Goal: Task Accomplishment & Management: Complete application form

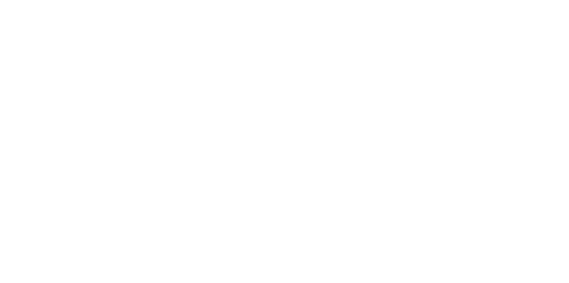
select select
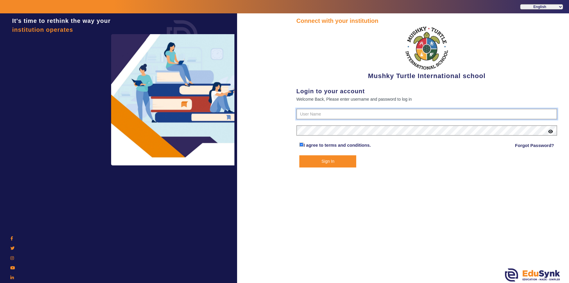
type input "9950605811"
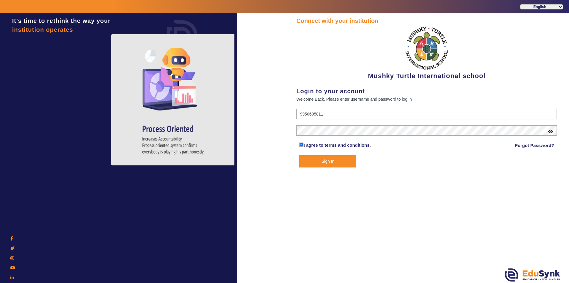
click at [311, 160] on button "Sign In" at bounding box center [328, 161] width 57 height 12
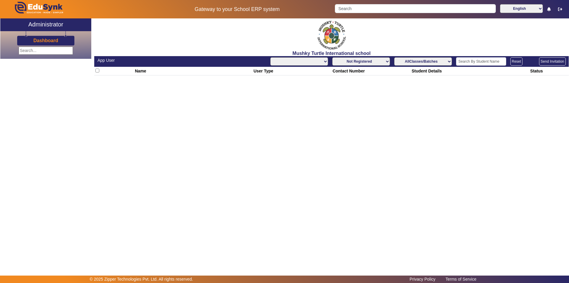
select select "All"
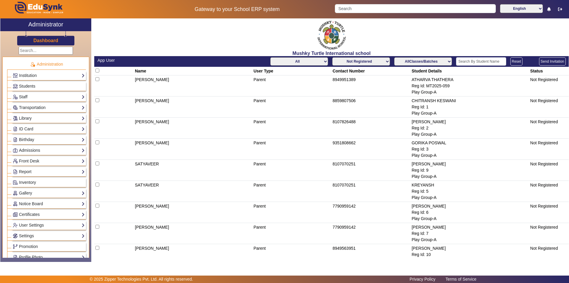
click at [367, 61] on select "Not Registered Registered" at bounding box center [361, 61] width 58 height 8
select select "registered"
click at [332, 57] on select "Not Registered Registered" at bounding box center [361, 61] width 58 height 8
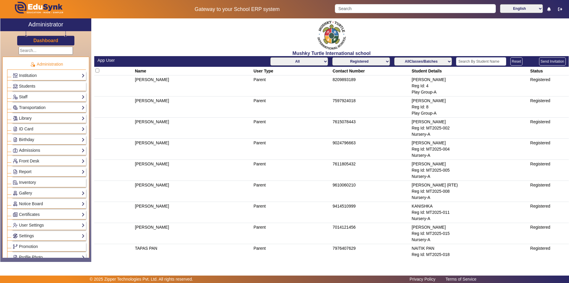
click at [432, 58] on select "AllClasses/Batches Play Group-A Nursery-A KG-A Prep-A Class I-A Class II-A Clas…" at bounding box center [423, 61] width 58 height 8
click at [394, 57] on select "AllClasses/Batches Play Group-A Nursery-A KG-A Prep-A Class I-A Class II-A Clas…" at bounding box center [423, 61] width 58 height 8
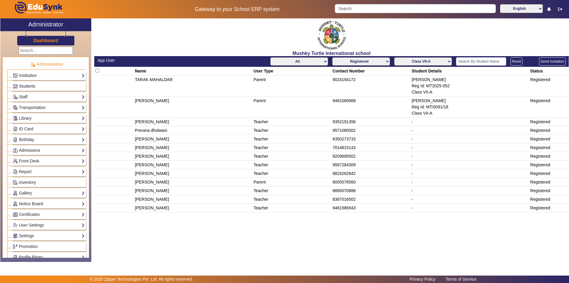
click at [434, 63] on select "AllClasses/Batches Play Group-A Nursery-A KG-A Prep-A Class I-A Class II-A Clas…" at bounding box center [423, 61] width 58 height 8
click at [395, 57] on select "AllClasses/Batches Play Group-A Nursery-A KG-A Prep-A Class I-A Class II-A Clas…" at bounding box center [423, 61] width 58 height 8
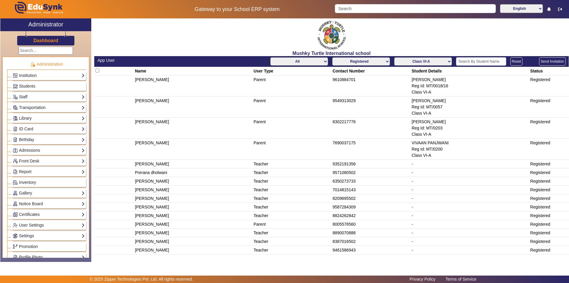
click at [431, 59] on select "AllClasses/Batches Play Group-A Nursery-A KG-A Prep-A Class I-A Class II-A Clas…" at bounding box center [423, 61] width 58 height 8
select select "Class VII-A"
click at [395, 57] on select "AllClasses/Batches Play Group-A Nursery-A KG-A Prep-A Class I-A Class II-A Clas…" at bounding box center [423, 61] width 58 height 8
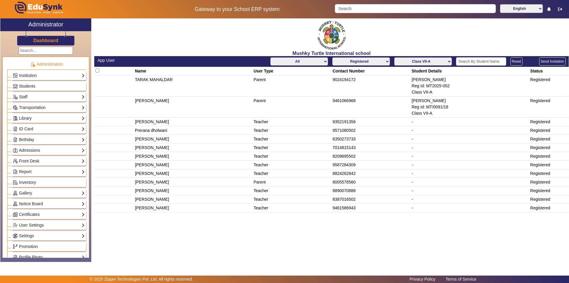
click at [41, 84] on link "Students" at bounding box center [49, 86] width 72 height 7
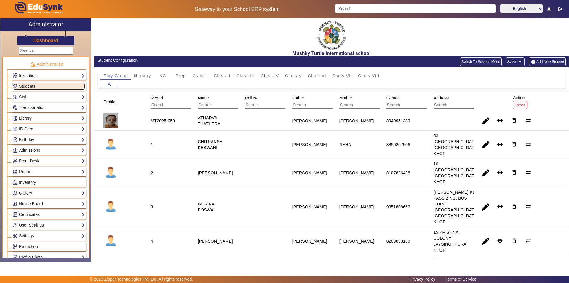
click at [475, 60] on button "Switch To Session Mode" at bounding box center [481, 61] width 42 height 9
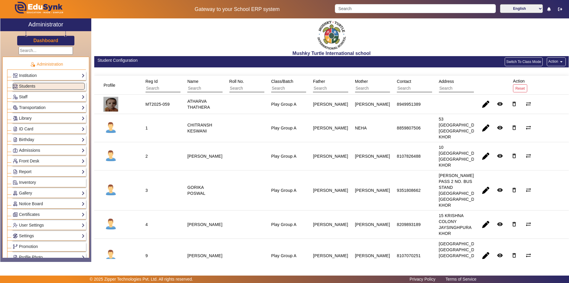
click at [526, 60] on button "Switch To Class Mode" at bounding box center [524, 61] width 38 height 9
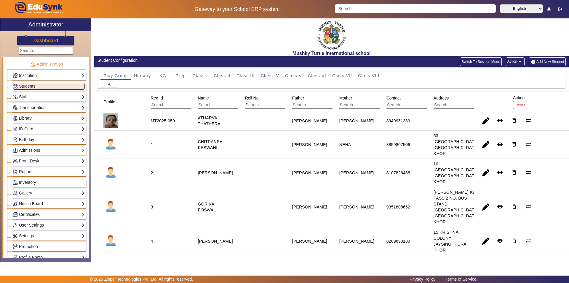
click at [267, 74] on span "Class IV" at bounding box center [270, 76] width 18 height 4
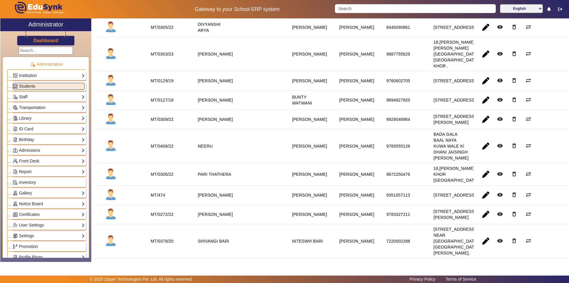
scroll to position [178, 0]
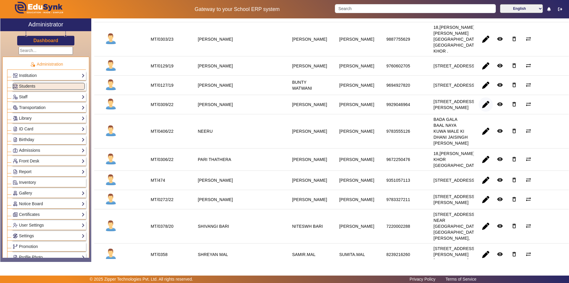
click at [483, 112] on span "button" at bounding box center [486, 104] width 14 height 14
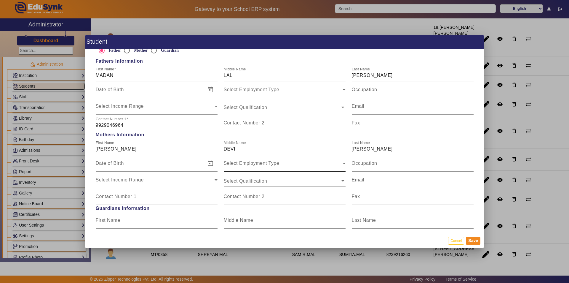
scroll to position [445, 0]
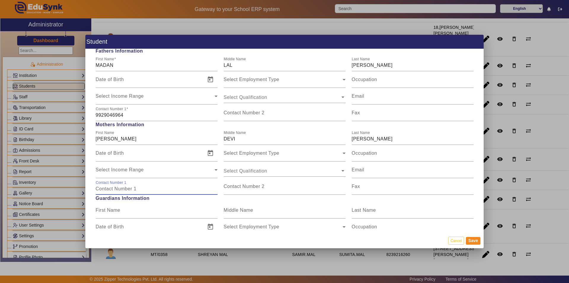
click at [130, 189] on input "Contact Number 1" at bounding box center [157, 188] width 122 height 7
type input "8890282342"
click at [476, 241] on button "Save" at bounding box center [473, 241] width 15 height 8
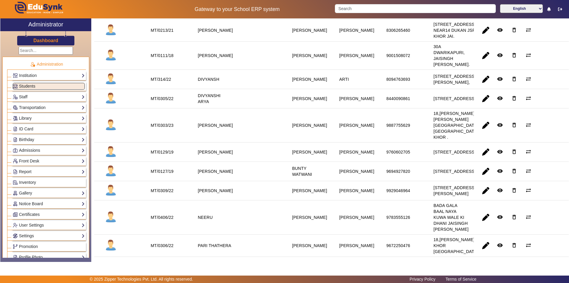
scroll to position [0, 0]
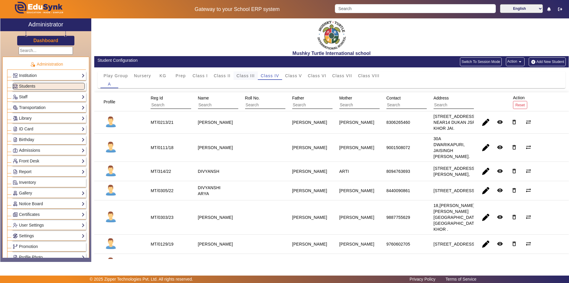
click at [247, 75] on span "Class III" at bounding box center [246, 76] width 18 height 4
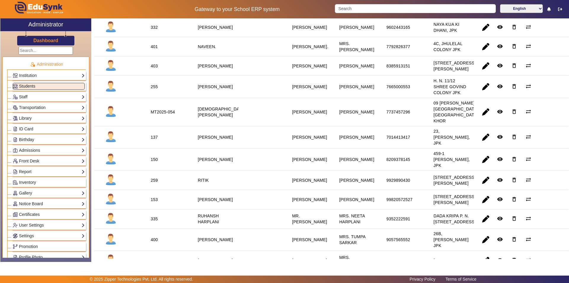
scroll to position [415, 0]
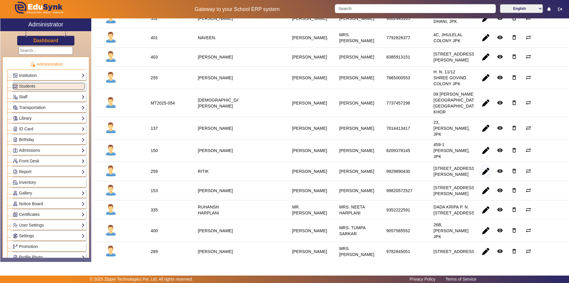
click at [486, 178] on span "button" at bounding box center [486, 171] width 14 height 14
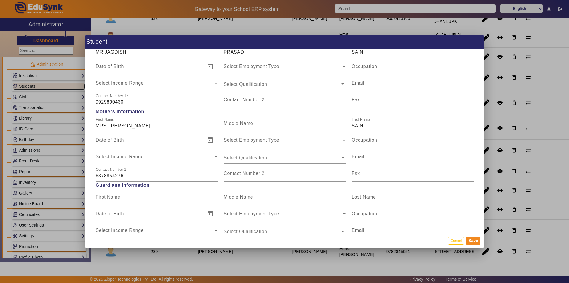
scroll to position [474, 0]
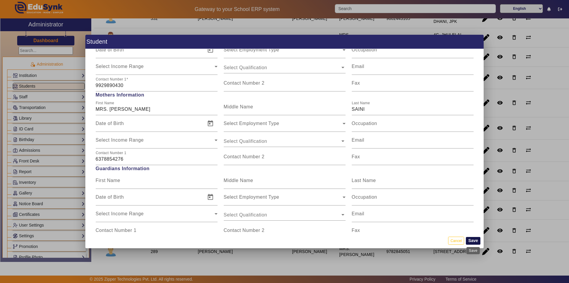
click at [475, 240] on button "Save" at bounding box center [473, 241] width 15 height 8
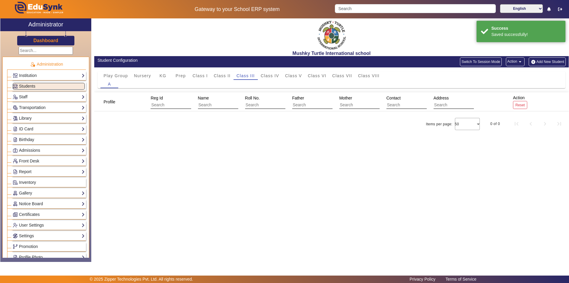
scroll to position [0, 0]
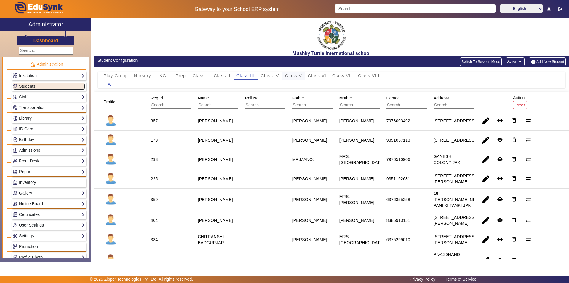
click at [297, 78] on span "Class V" at bounding box center [293, 75] width 17 height 8
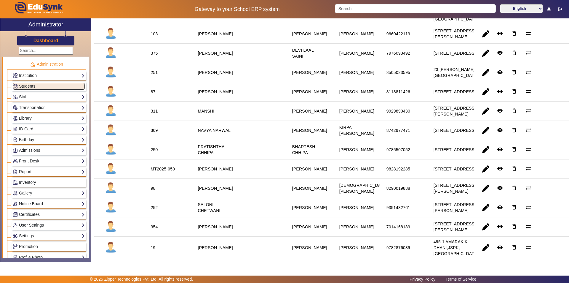
scroll to position [208, 0]
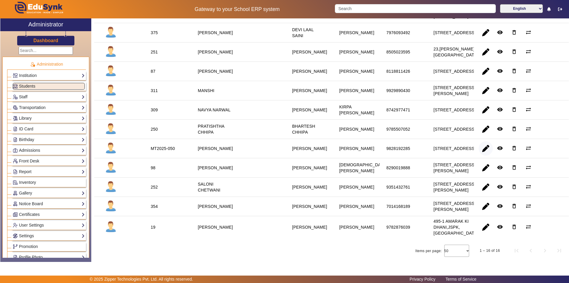
click at [485, 155] on span "button" at bounding box center [486, 148] width 14 height 14
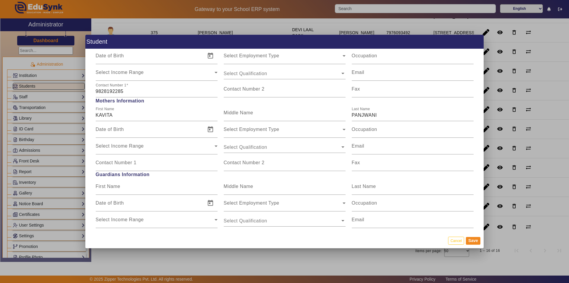
scroll to position [474, 0]
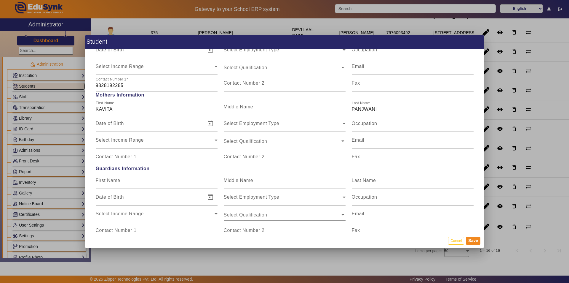
click at [144, 157] on input "Contact Number 1" at bounding box center [157, 158] width 122 height 7
click at [104, 160] on input "Contact Number 1" at bounding box center [157, 158] width 122 height 7
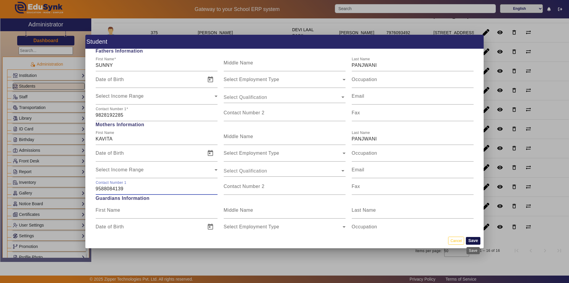
type input "9588084139"
click at [474, 240] on button "Save" at bounding box center [473, 241] width 15 height 8
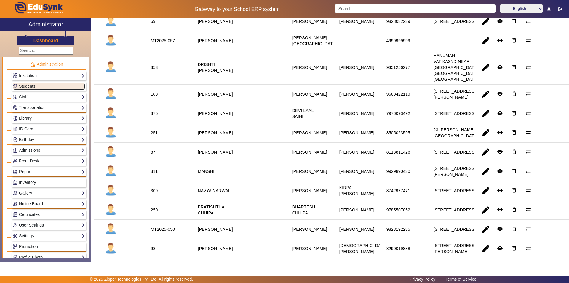
scroll to position [229, 0]
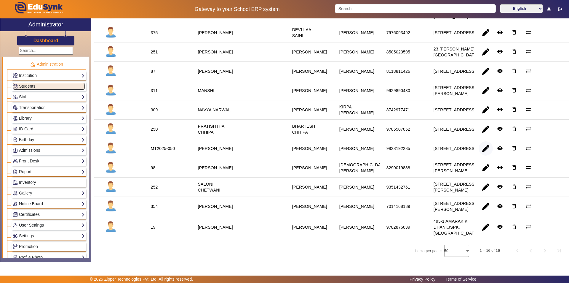
click at [480, 141] on span "button" at bounding box center [486, 148] width 14 height 14
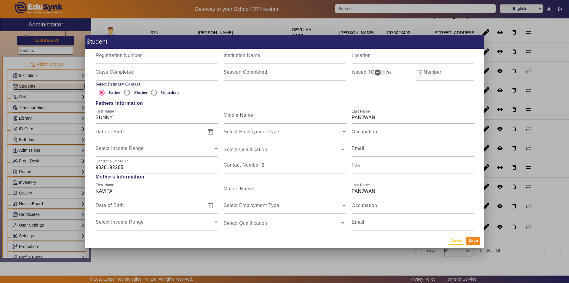
scroll to position [415, 0]
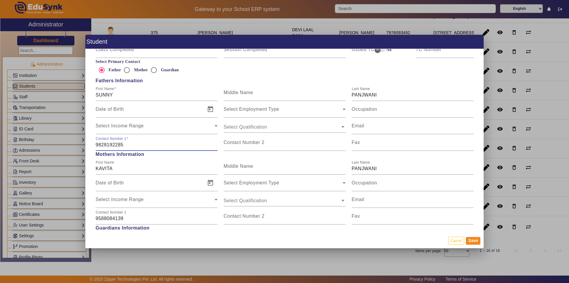
drag, startPoint x: 123, startPoint y: 144, endPoint x: 86, endPoint y: 142, distance: 37.1
click at [88, 141] on div "Personal Information First Name [PERSON_NAME] Name Last Name PANJWANI Date of B…" at bounding box center [284, 141] width 399 height 184
click at [239, 145] on label "Contact Number 2" at bounding box center [244, 142] width 41 height 5
click at [239, 145] on input "Contact Number 2" at bounding box center [285, 144] width 122 height 7
paste input "9828192285"
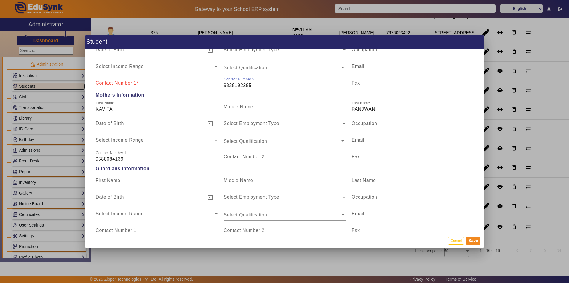
scroll to position [445, 0]
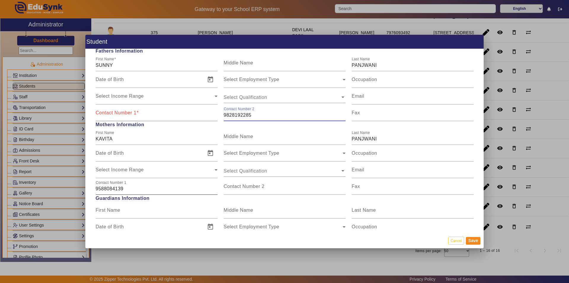
type input "9828192285"
drag, startPoint x: 122, startPoint y: 188, endPoint x: 89, endPoint y: 189, distance: 33.6
click at [90, 189] on div "Personal Information First Name [PERSON_NAME] Name Last Name PANJWANI Date of B…" at bounding box center [284, 141] width 399 height 184
click at [125, 115] on input "Contact Number 1" at bounding box center [157, 115] width 122 height 7
paste input "9588084139"
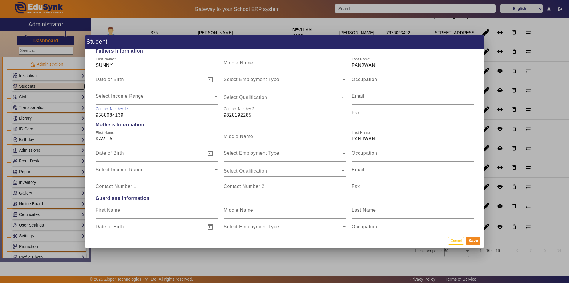
type input "9588084139"
drag, startPoint x: 251, startPoint y: 114, endPoint x: 212, endPoint y: 115, distance: 38.6
click at [212, 115] on div "Contact Number [PHONE_NUMBER] Contact Number [PHONE_NUMBER] Fax" at bounding box center [285, 112] width 384 height 17
click at [132, 187] on mat-label "Contact Number 1" at bounding box center [116, 186] width 41 height 5
click at [132, 187] on input "Contact Number 1" at bounding box center [157, 188] width 122 height 7
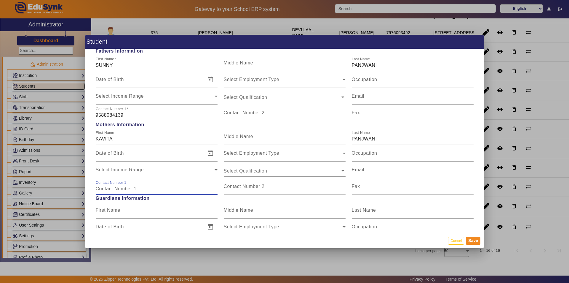
paste input "9828192285"
type input "9828192285"
click at [472, 238] on button "Save" at bounding box center [473, 241] width 15 height 8
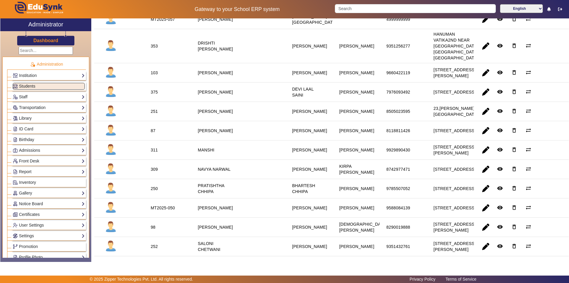
scroll to position [208, 0]
